Goal: Check status: Check status

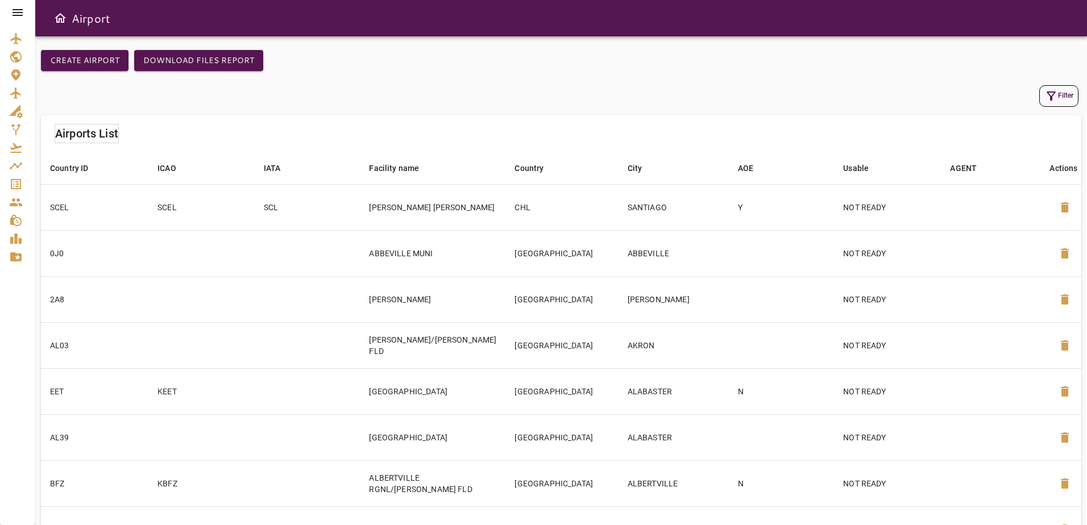
click at [10, 9] on div at bounding box center [17, 12] width 35 height 25
click at [20, 8] on icon at bounding box center [18, 13] width 14 height 14
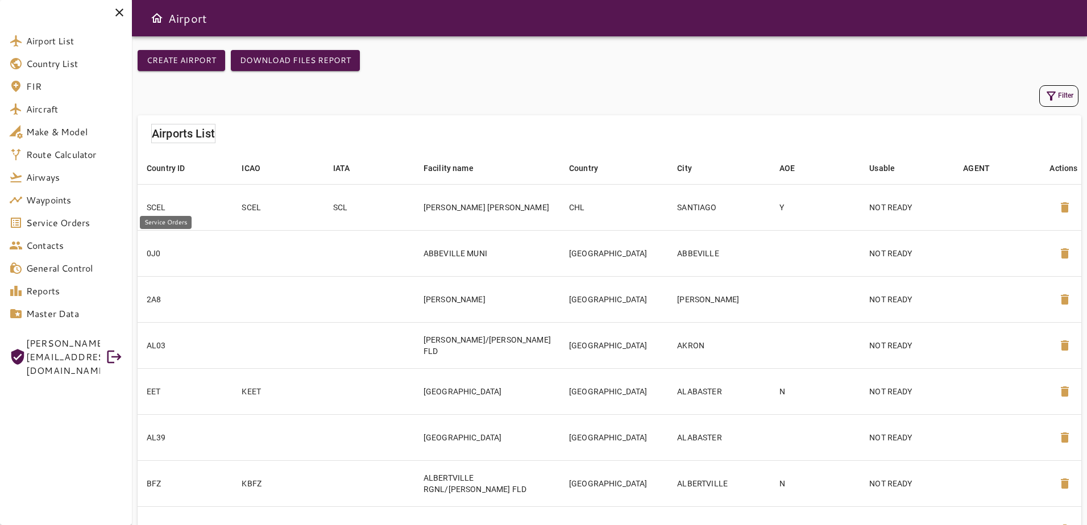
click at [80, 226] on span "Service Orders" at bounding box center [74, 223] width 97 height 14
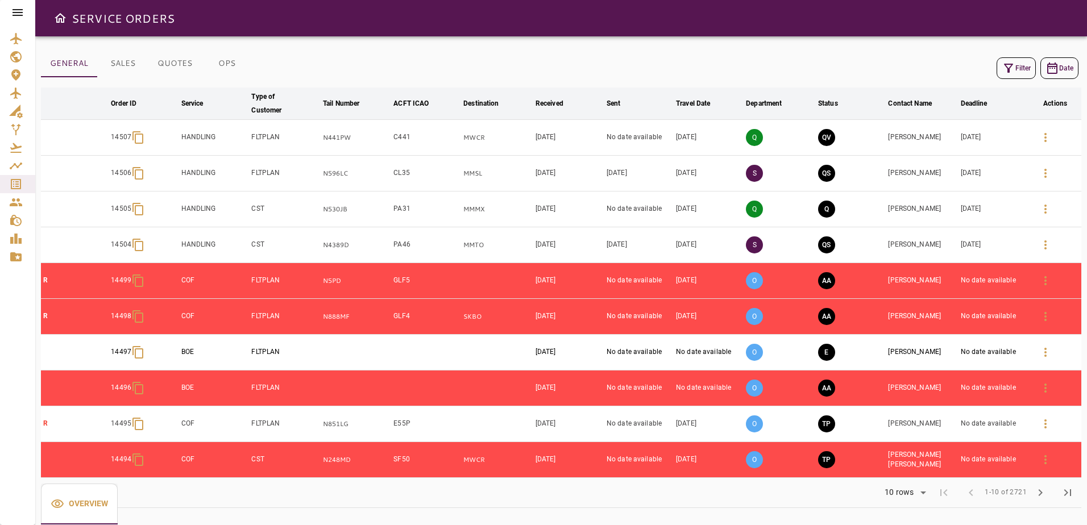
click at [18, 10] on icon at bounding box center [18, 12] width 10 height 7
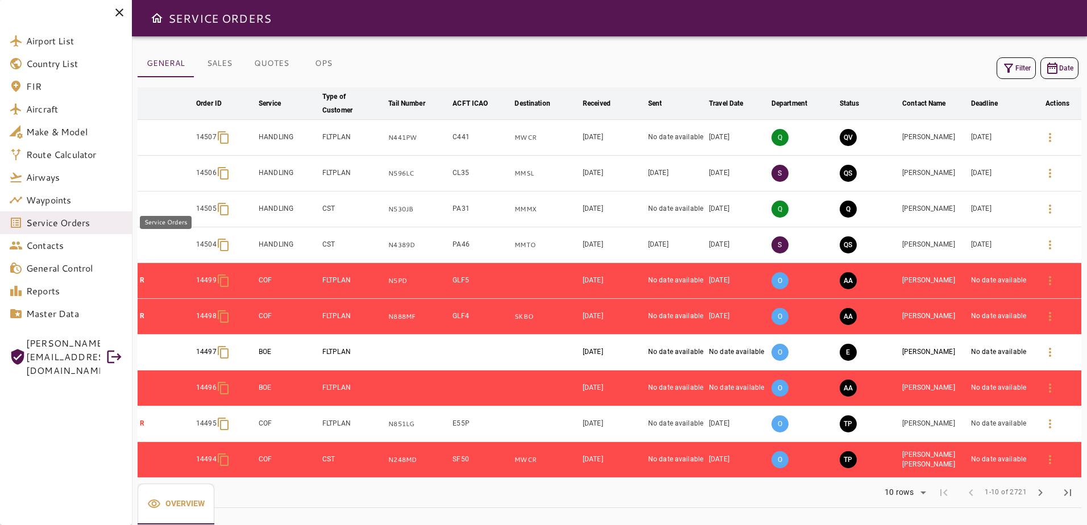
click at [85, 225] on span "Service Orders" at bounding box center [74, 223] width 97 height 14
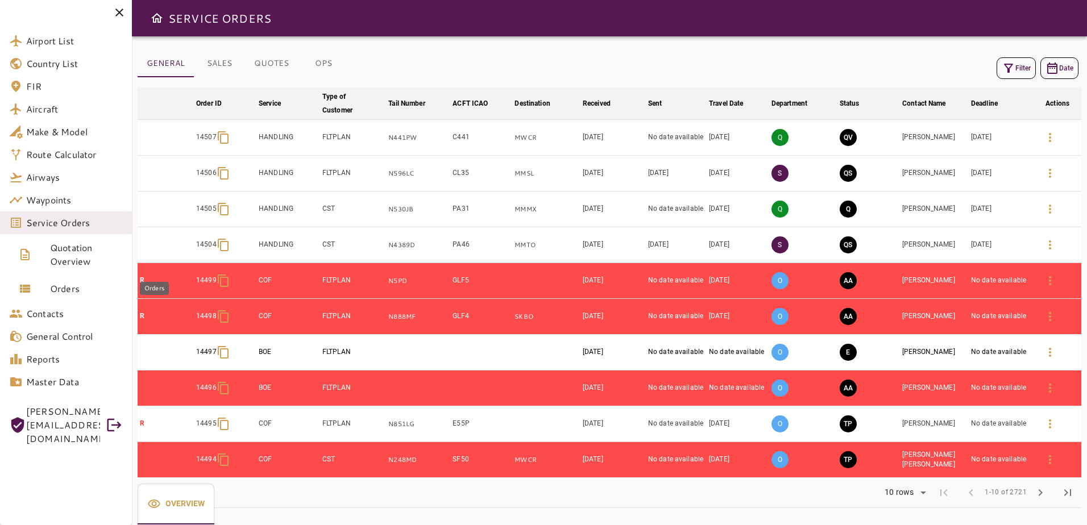
click at [78, 292] on span "Orders" at bounding box center [86, 289] width 73 height 14
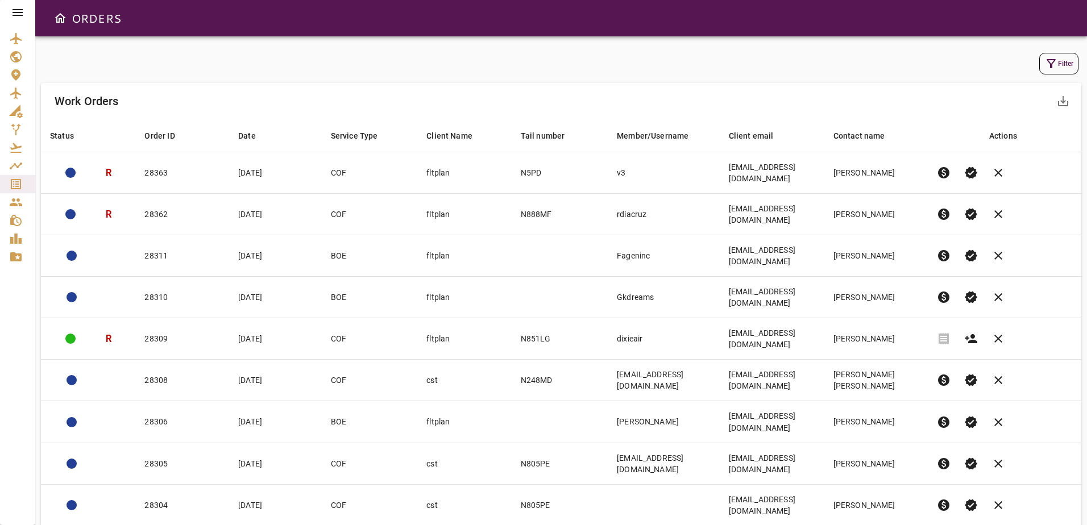
click at [1054, 68] on icon "button" at bounding box center [1051, 64] width 14 height 14
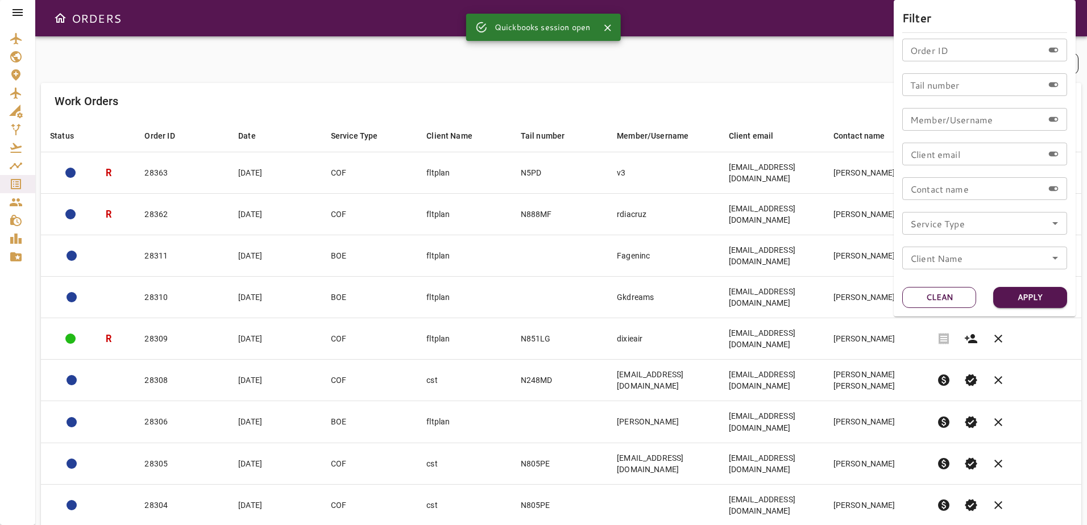
click at [939, 295] on button "Clean" at bounding box center [939, 297] width 74 height 21
click at [1000, 46] on input "Order ID" at bounding box center [972, 50] width 141 height 23
type input "*****"
click at [1051, 296] on button "Apply" at bounding box center [1030, 297] width 74 height 21
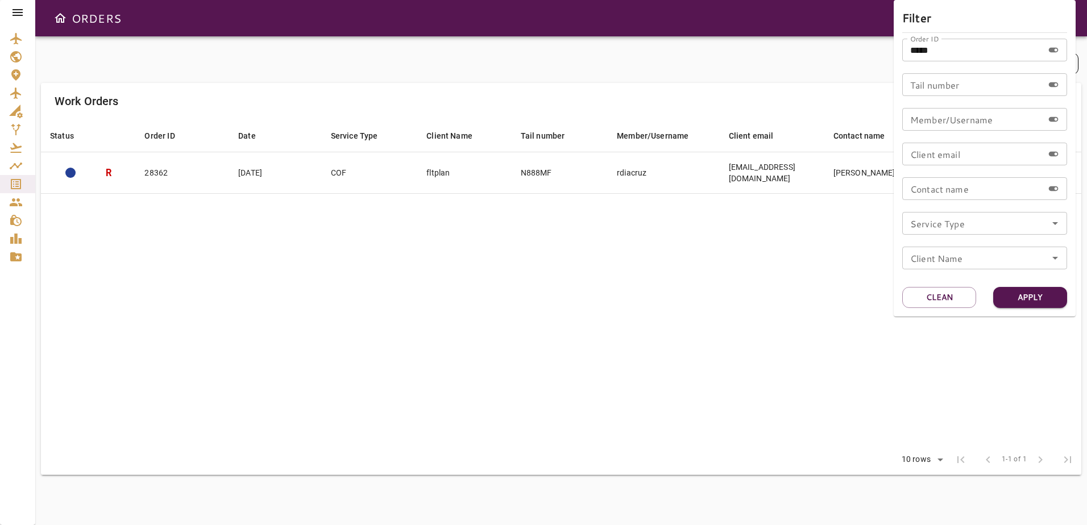
click at [818, 304] on div at bounding box center [543, 262] width 1087 height 525
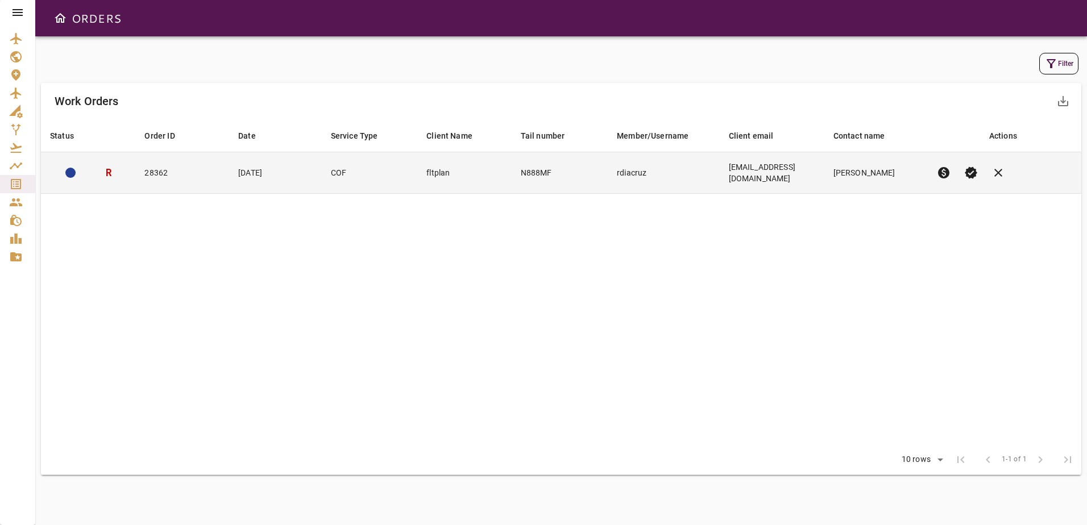
click at [198, 173] on td "28362" at bounding box center [182, 173] width 94 height 42
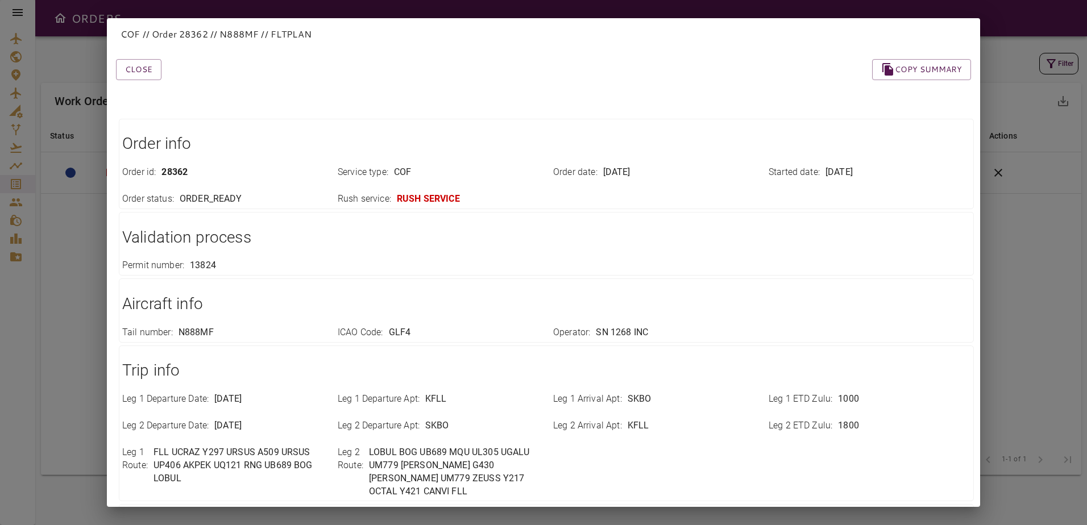
click at [19, 18] on div "COF // Order 28362 // N888MF // FLTPLAN Close Copy summary Order info Order id …" at bounding box center [543, 262] width 1087 height 525
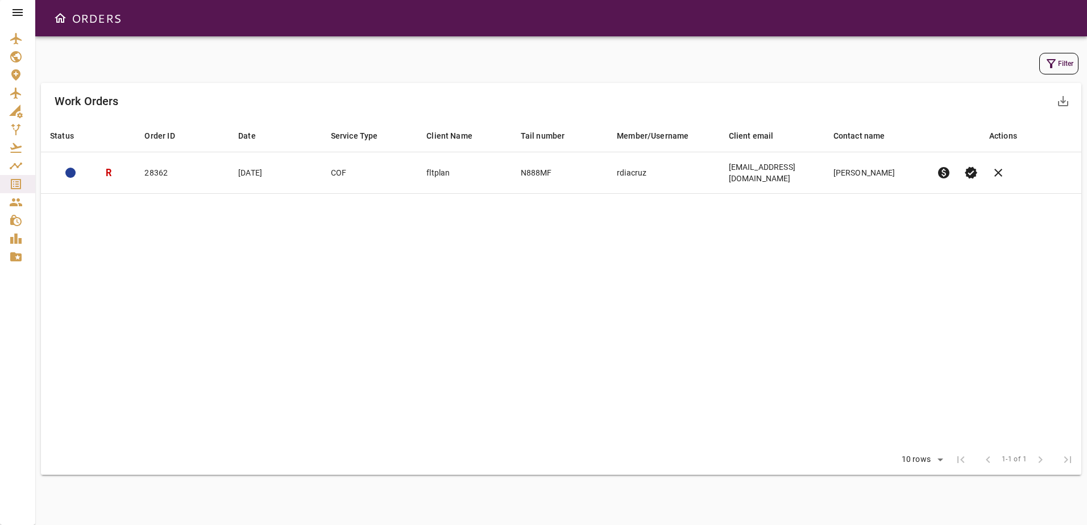
click at [22, 7] on icon at bounding box center [18, 13] width 14 height 14
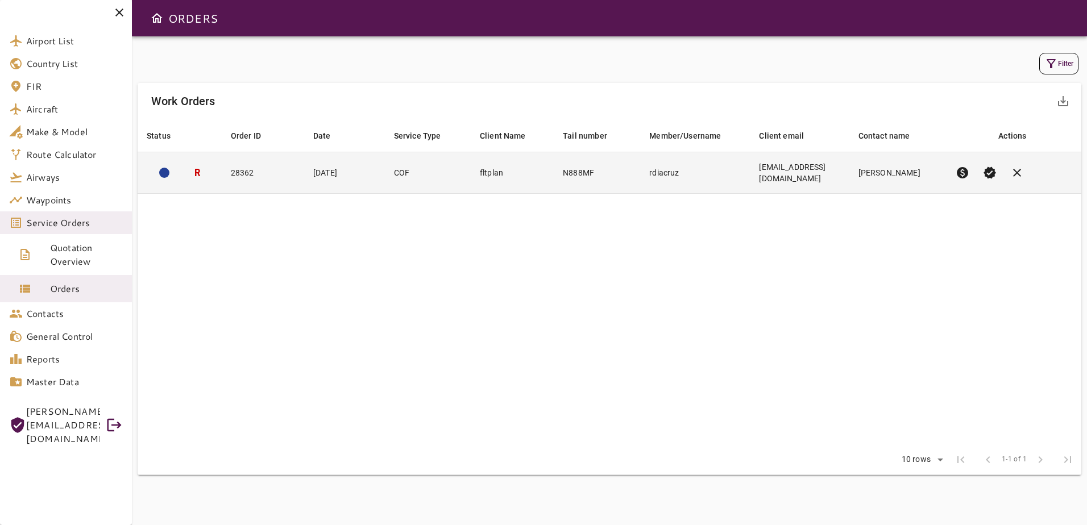
click at [692, 167] on td "rdiacruz" at bounding box center [695, 173] width 110 height 42
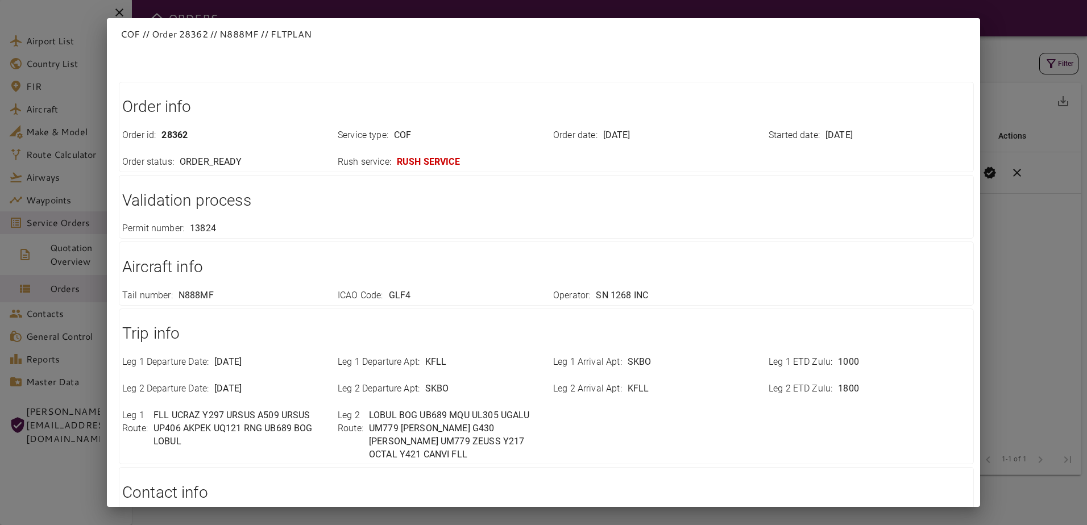
scroll to position [57, 0]
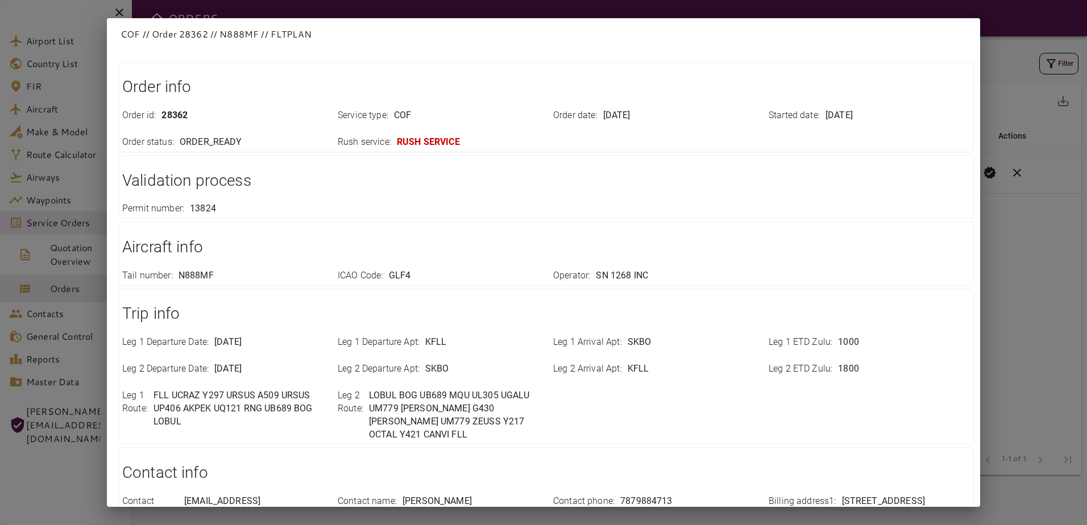
click at [227, 31] on p "COF // Order 28362 // N888MF // FLTPLAN" at bounding box center [544, 34] width 846 height 14
copy p "N888MF"
click at [1006, 331] on div "COF // Order 28362 // N888MF // FLTPLAN Close Copy summary Order info Order id …" at bounding box center [543, 262] width 1087 height 525
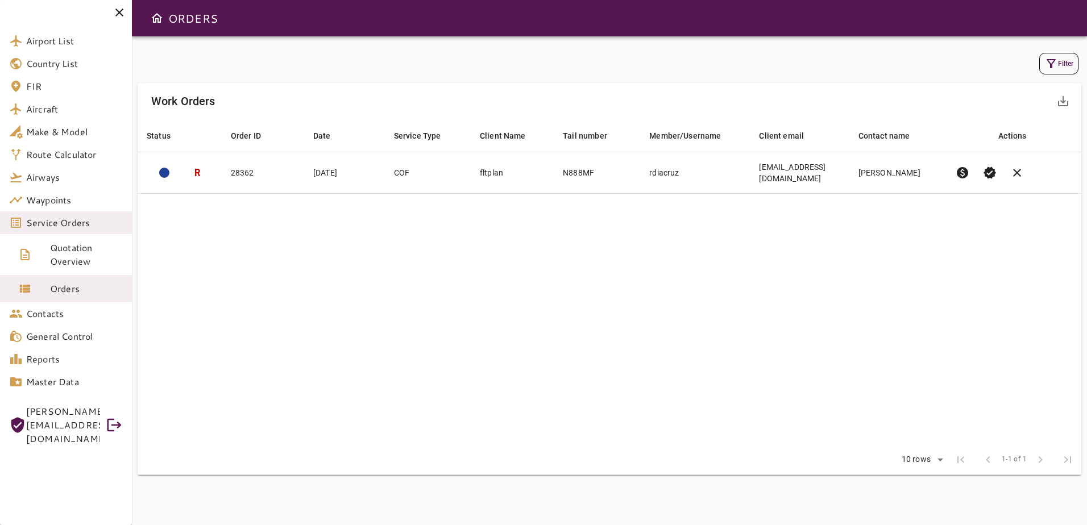
click at [579, 433] on table "Status arrow_downward Order ID arrow_downward Date arrow_downward Service Type …" at bounding box center [610, 282] width 944 height 326
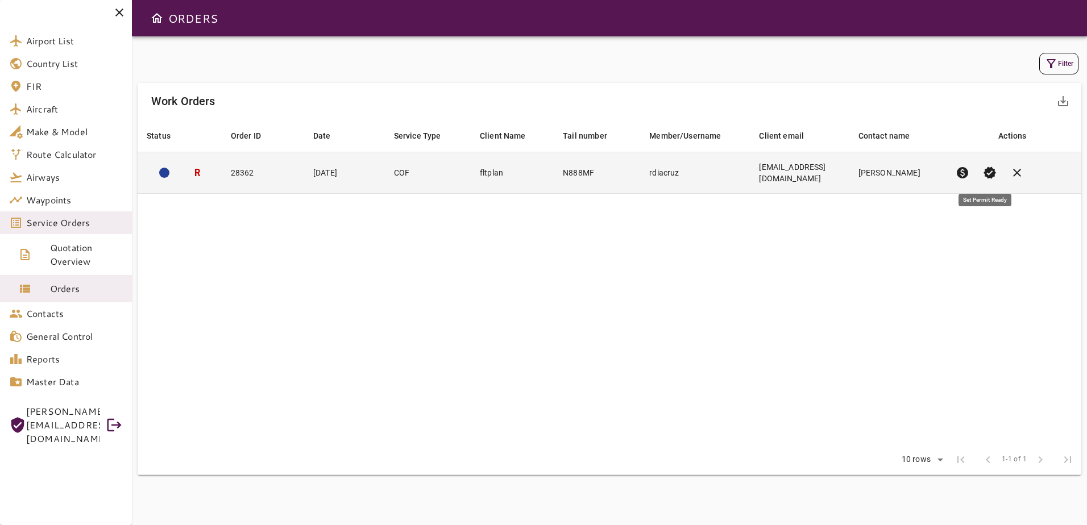
click at [988, 177] on span "verified" at bounding box center [990, 173] width 14 height 14
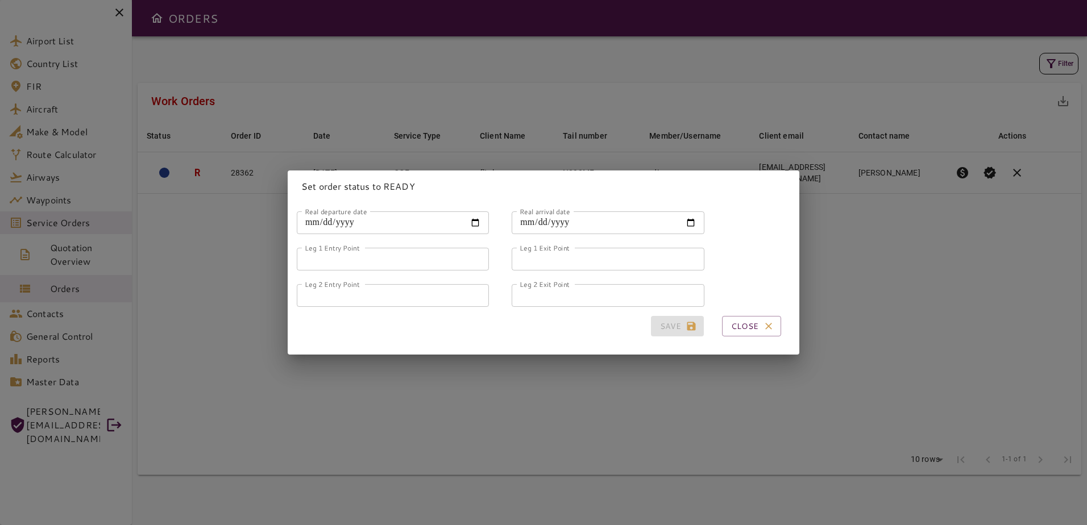
drag, startPoint x: 663, startPoint y: 405, endPoint x: 680, endPoint y: 406, distance: 17.1
click at [665, 405] on div "Set order status to READY Real departure date Real departure date Real arrival …" at bounding box center [543, 262] width 1087 height 525
click at [751, 323] on button "Close" at bounding box center [751, 326] width 59 height 21
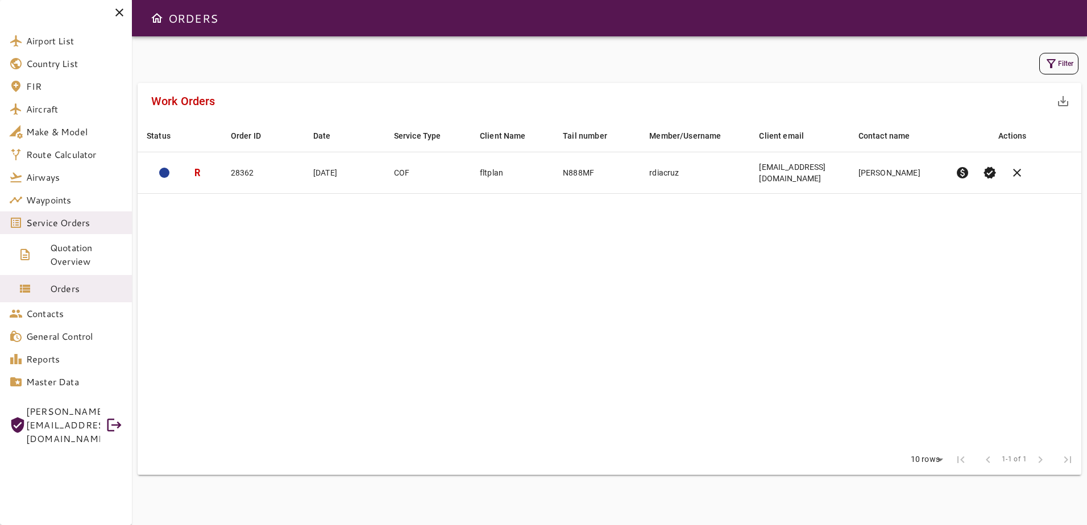
click at [886, 332] on table "Status arrow_downward Order ID arrow_downward Date arrow_downward Service Type …" at bounding box center [610, 282] width 944 height 326
click at [878, 325] on table "Status arrow_downward Order ID arrow_downward Date arrow_downward Service Type …" at bounding box center [610, 282] width 944 height 326
click at [1051, 63] on icon "button" at bounding box center [1051, 64] width 14 height 14
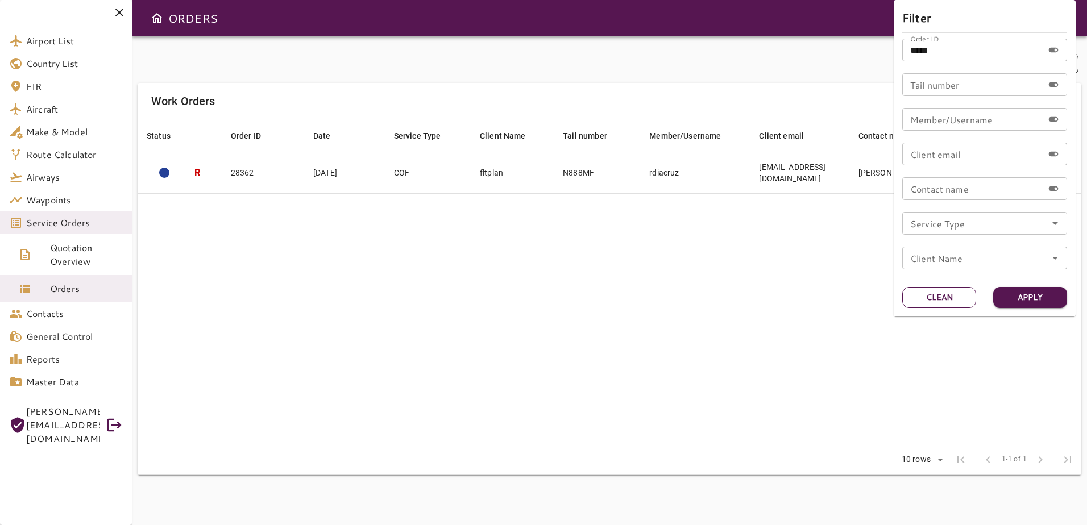
click at [945, 293] on button "Clean" at bounding box center [939, 297] width 74 height 21
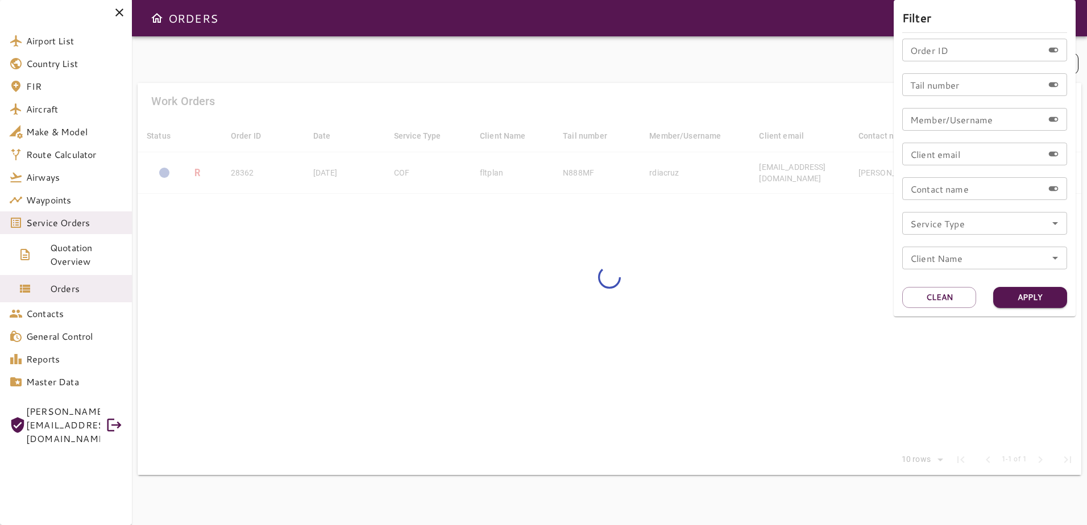
click at [975, 219] on input "Service Type" at bounding box center [985, 223] width 158 height 16
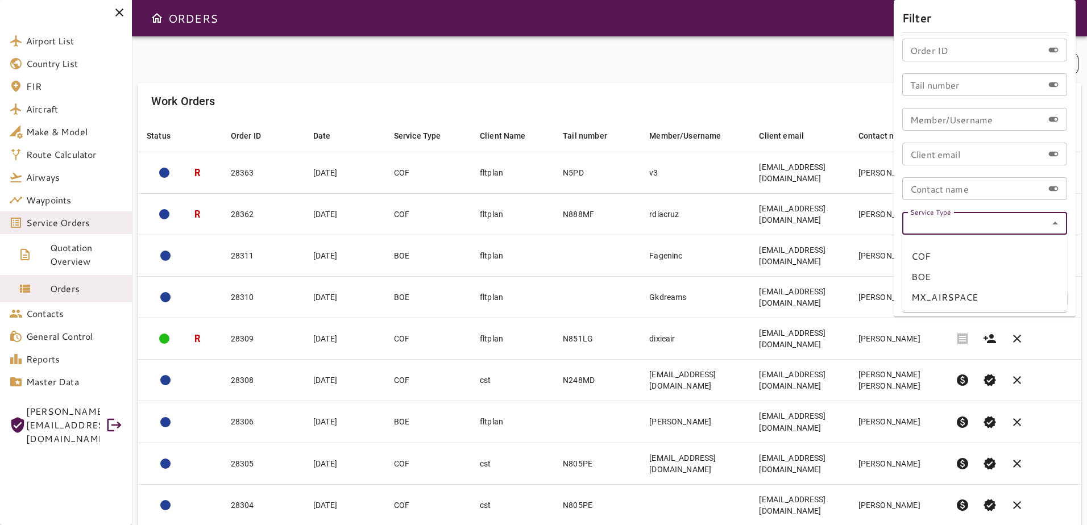
click at [976, 260] on li "COF" at bounding box center [984, 256] width 165 height 20
type input "***"
click at [1027, 299] on button "Apply" at bounding box center [1030, 297] width 74 height 21
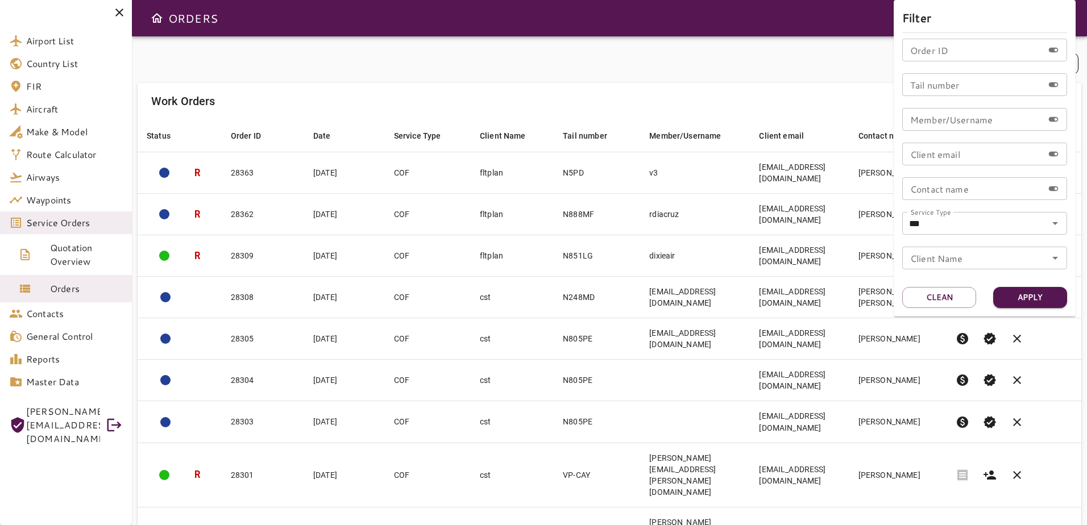
click at [811, 73] on div at bounding box center [543, 262] width 1087 height 525
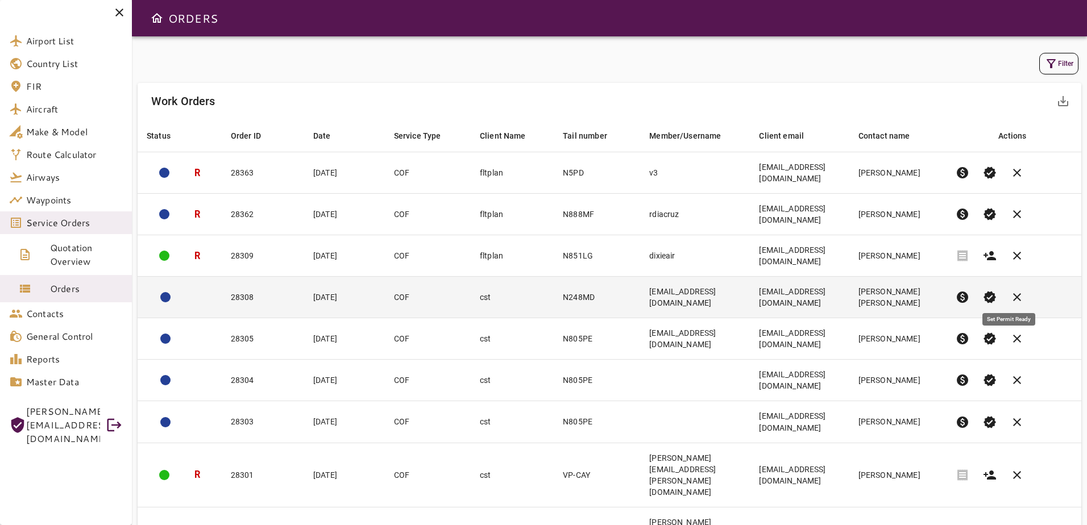
click at [997, 292] on span "verified" at bounding box center [990, 298] width 14 height 14
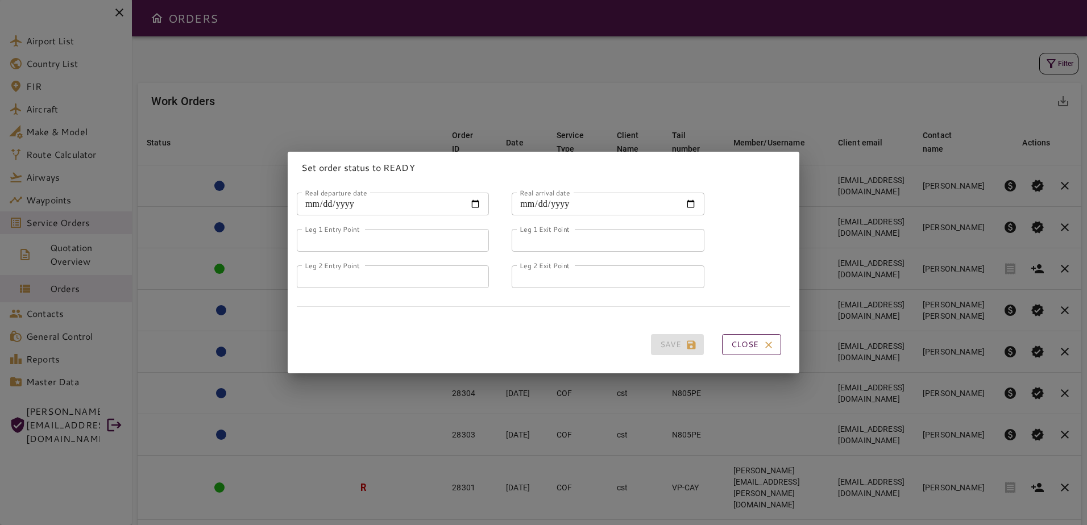
click at [733, 336] on button "Close" at bounding box center [751, 344] width 59 height 21
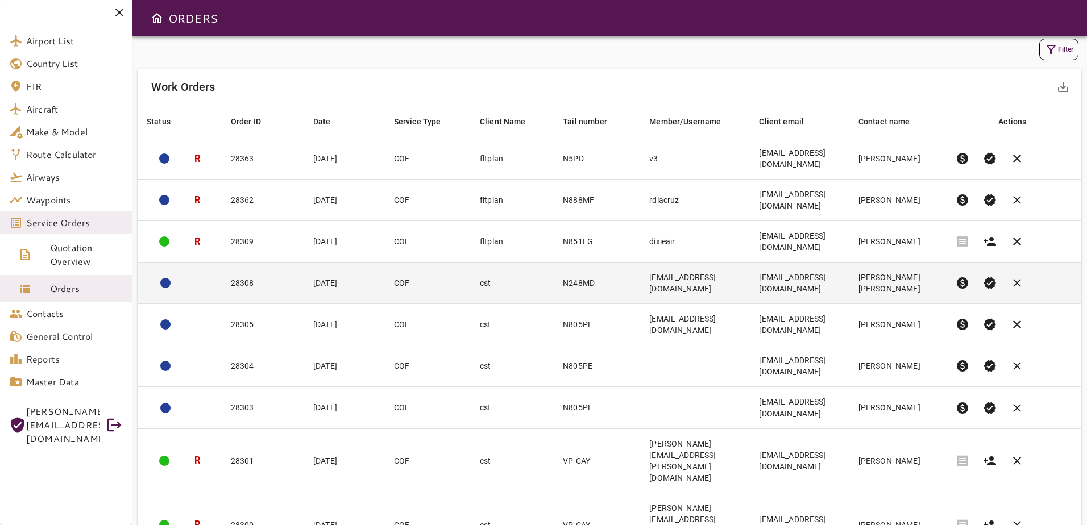
scroll to position [18, 0]
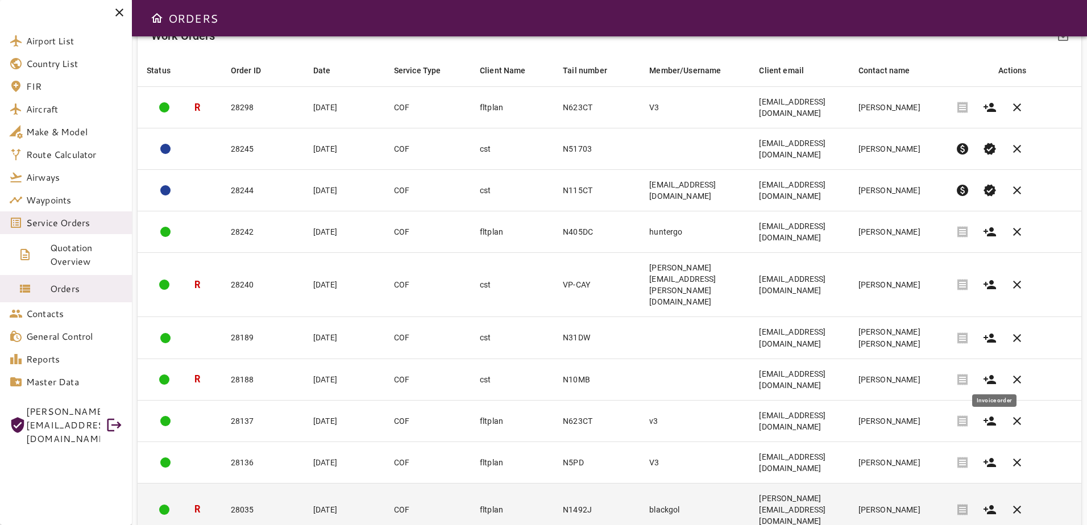
scroll to position [110, 0]
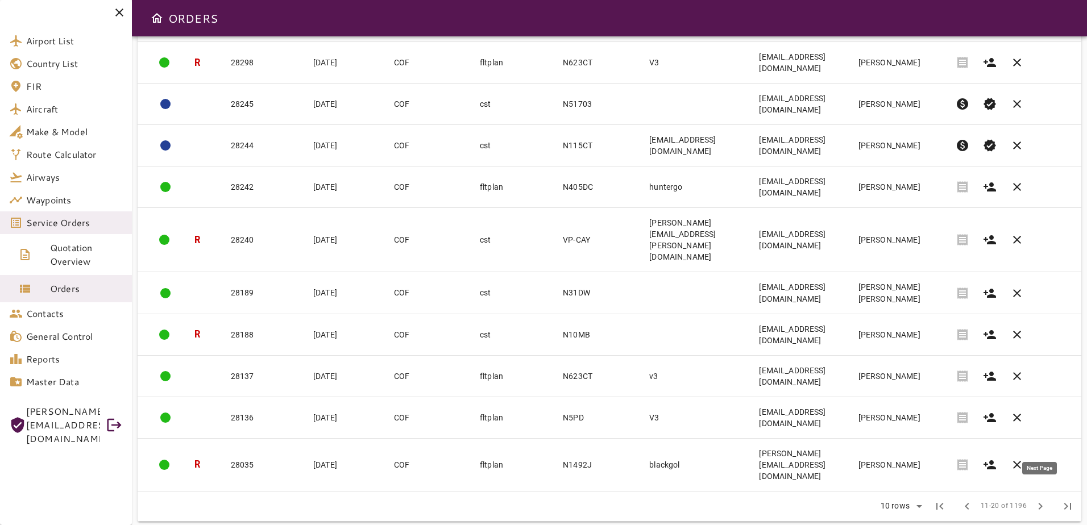
click at [1036, 500] on span "chevron_right" at bounding box center [1041, 507] width 14 height 14
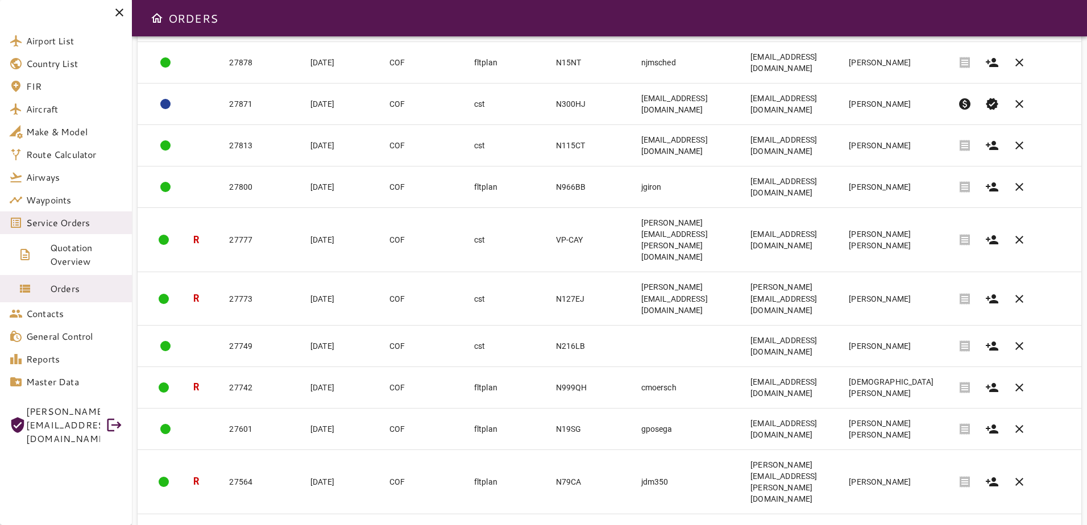
scroll to position [44, 0]
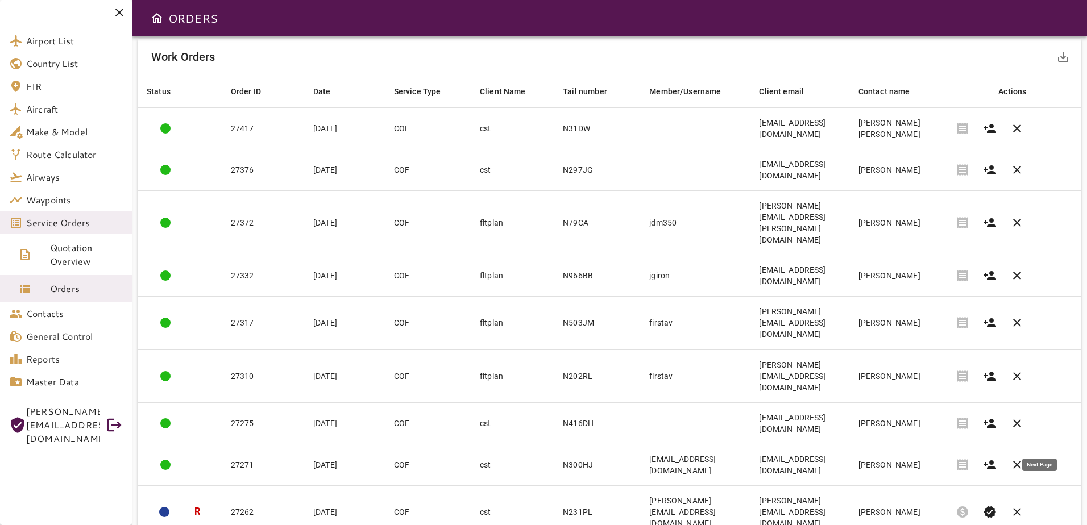
scroll to position [0, 0]
